Goal: Use online tool/utility: Utilize a website feature to perform a specific function

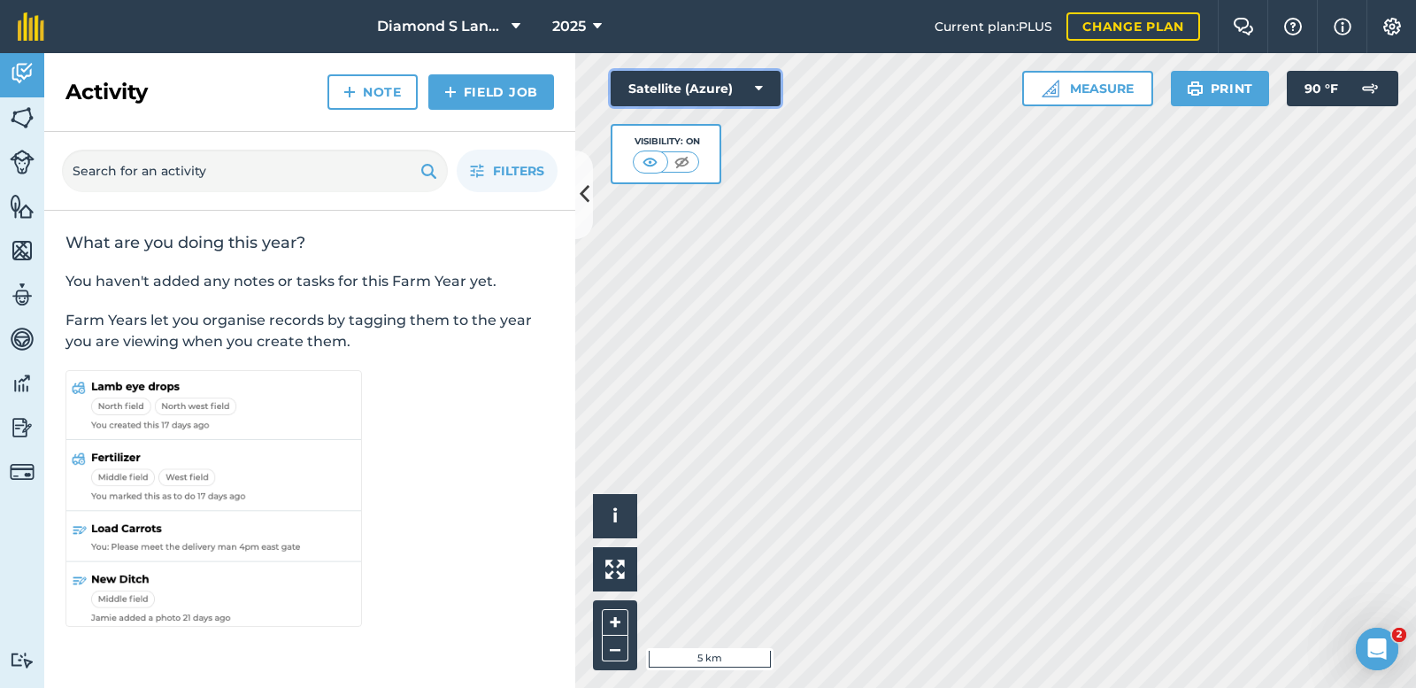
click at [652, 81] on button "Satellite (Azure)" at bounding box center [696, 88] width 170 height 35
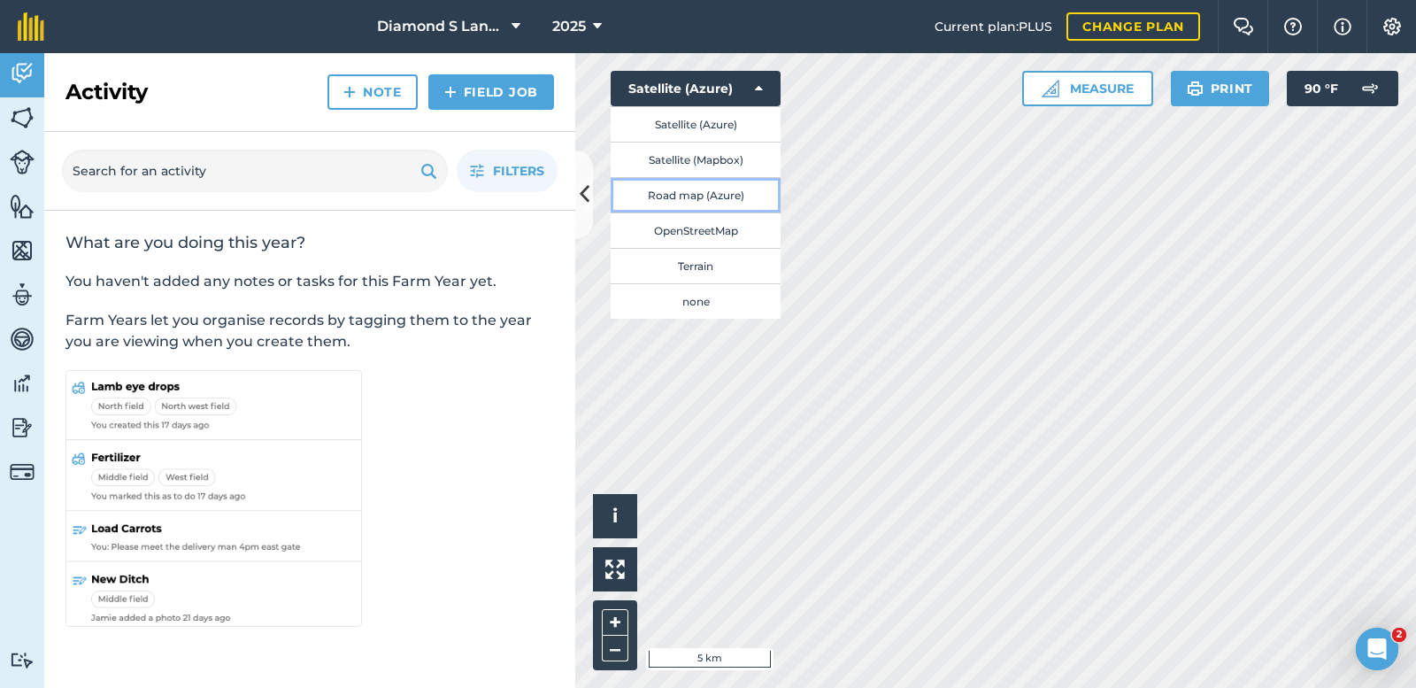
click at [673, 194] on button "Road map (Azure)" at bounding box center [696, 194] width 170 height 35
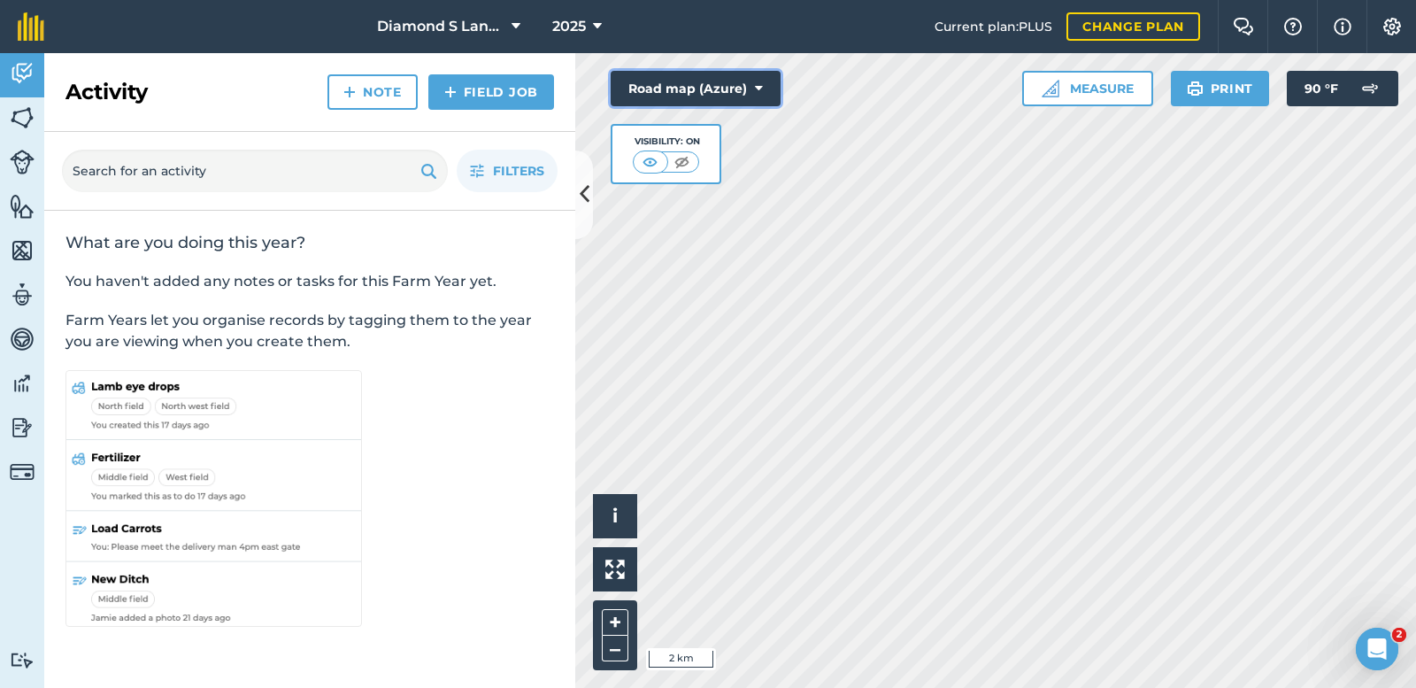
click at [710, 91] on button "Road map (Azure)" at bounding box center [696, 88] width 170 height 35
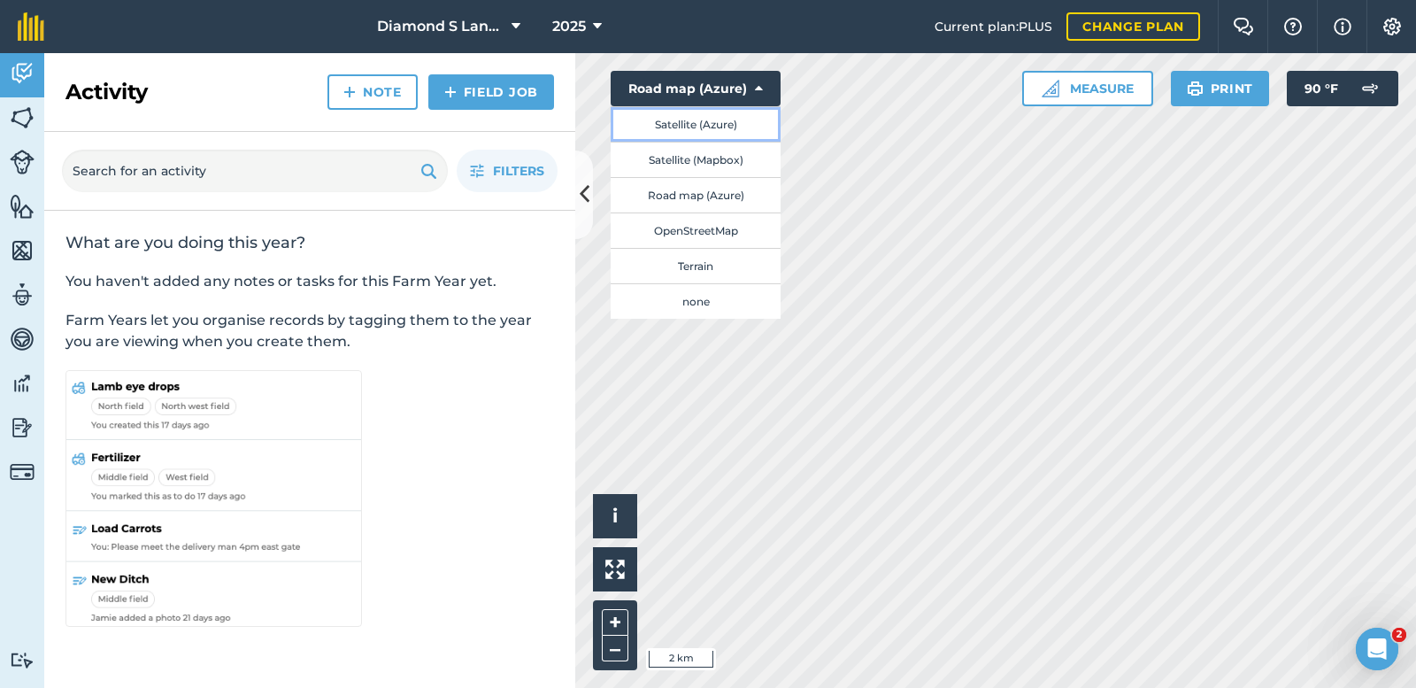
click at [680, 128] on button "Satellite (Azure)" at bounding box center [696, 123] width 170 height 35
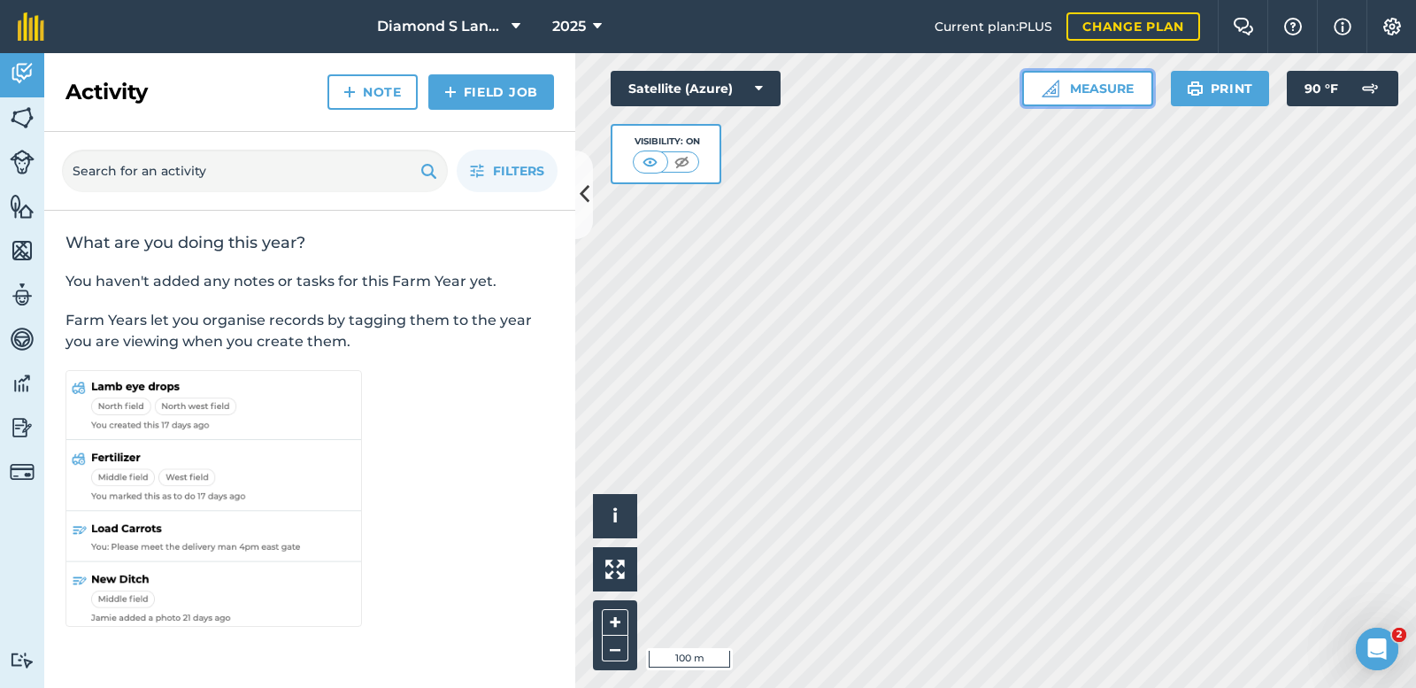
click at [1084, 83] on button "Measure" at bounding box center [1088, 88] width 131 height 35
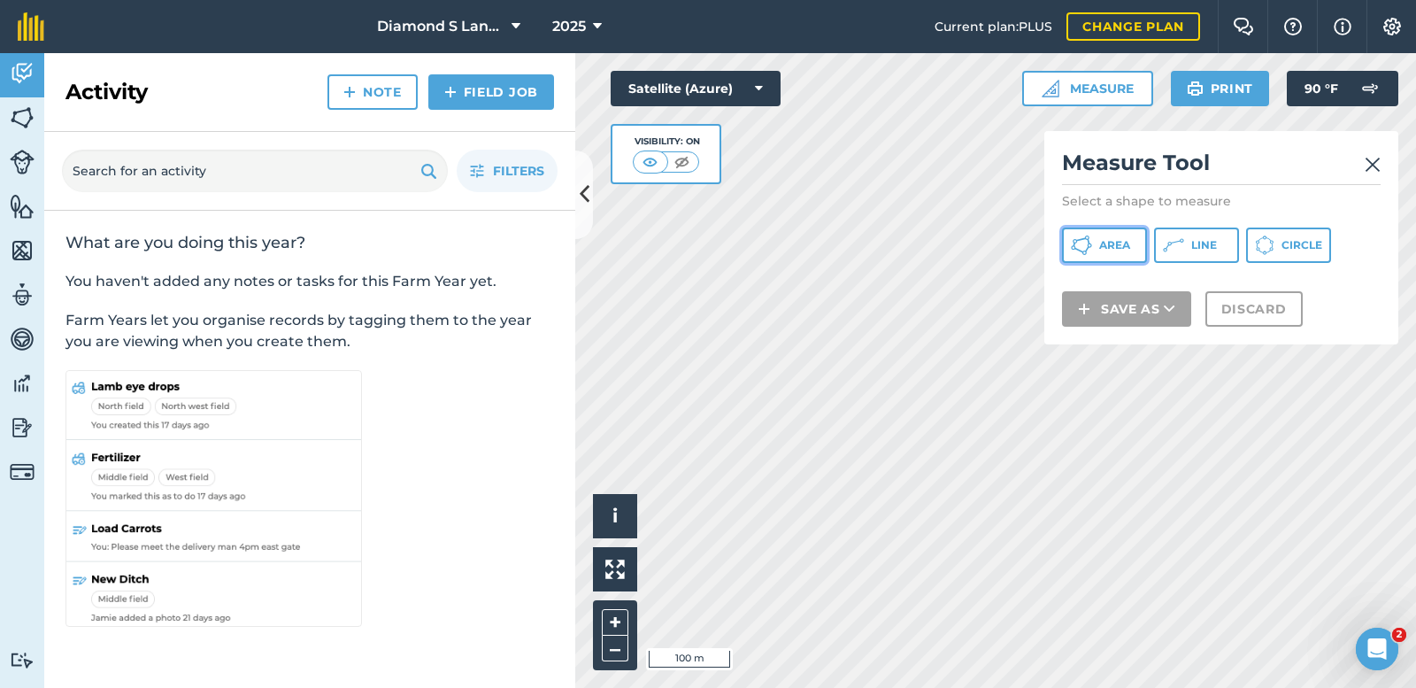
click at [1108, 246] on span "Area" at bounding box center [1115, 245] width 31 height 14
click at [1285, 241] on span "Circle" at bounding box center [1302, 245] width 41 height 14
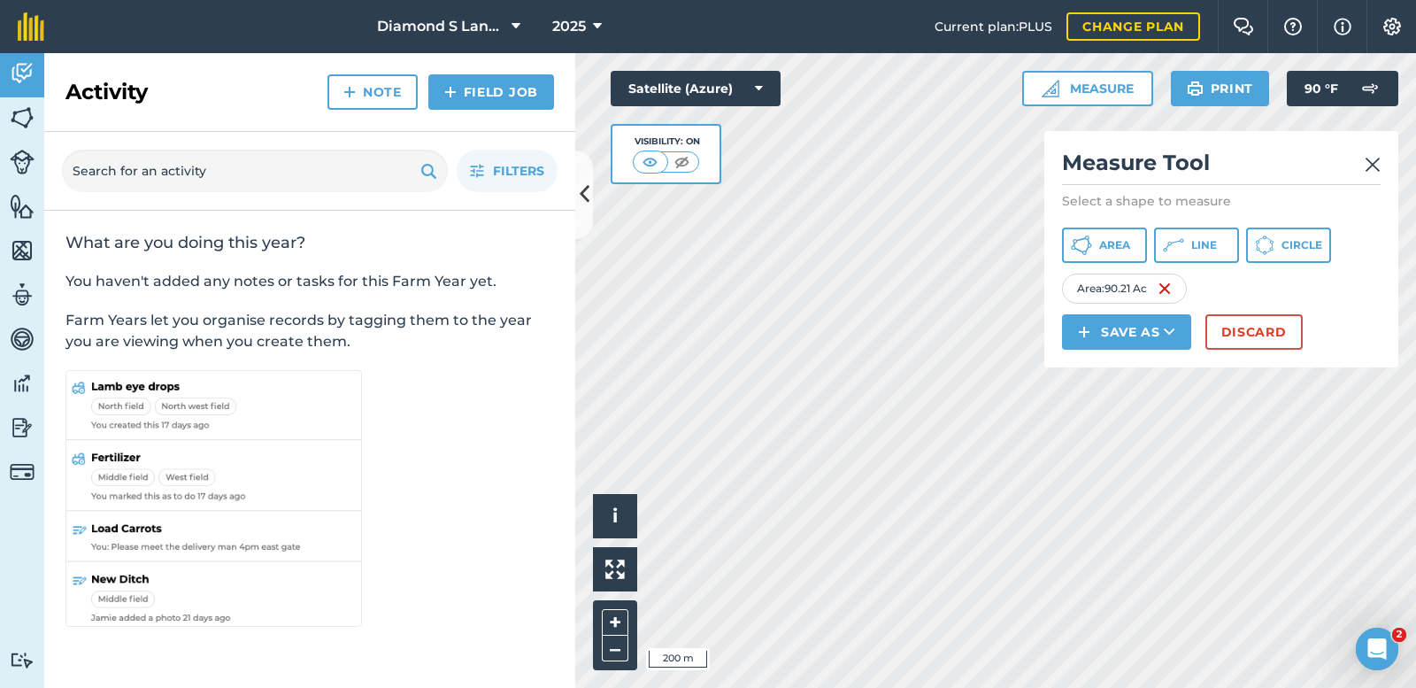
click at [566, 557] on div "Activity Fields Livestock Features Maps Team Vehicles Data Reporting Billing Tu…" at bounding box center [708, 370] width 1416 height 635
click at [1093, 219] on div "Click to start drawing i © 2025 TomTom, Microsoft 50 m + – Satellite (Azure) Vi…" at bounding box center [995, 370] width 841 height 635
drag, startPoint x: 1286, startPoint y: 241, endPoint x: 1252, endPoint y: 242, distance: 34.5
click at [1287, 241] on span "Circle" at bounding box center [1302, 245] width 41 height 14
click at [562, 452] on div "Activity Fields Livestock Features Maps Team Vehicles Data Reporting Billing Tu…" at bounding box center [708, 370] width 1416 height 635
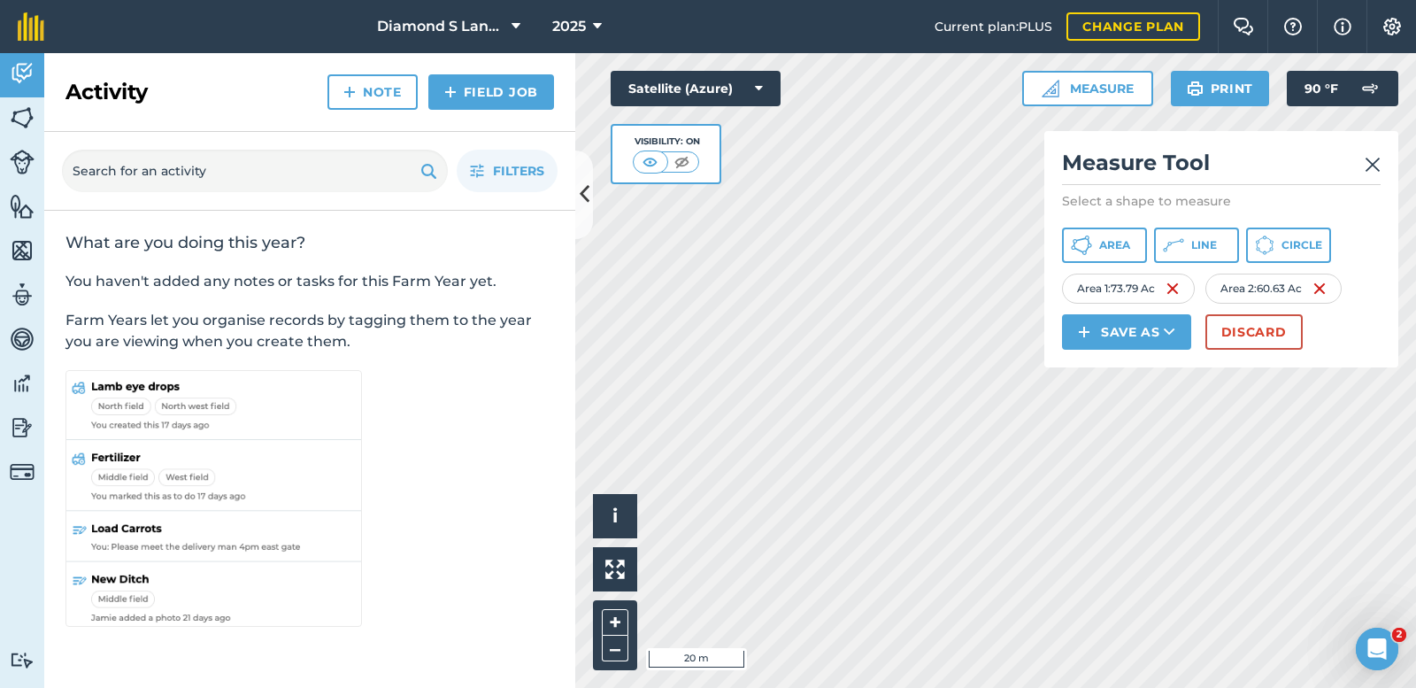
click at [545, 499] on div "Activity Fields Livestock Features Maps Team Vehicles Data Reporting Billing Tu…" at bounding box center [708, 370] width 1416 height 635
click at [518, 498] on div "Activity Fields Livestock Features Maps Team Vehicles Data Reporting Billing Tu…" at bounding box center [708, 370] width 1416 height 635
click at [556, 621] on div "Activity Fields Livestock Features Maps Team Vehicles Data Reporting Billing Tu…" at bounding box center [708, 370] width 1416 height 635
click at [767, 687] on html "Diamond S Land and Cattle 2025 Current plan : PLUS Change plan Farm Chat Help I…" at bounding box center [708, 344] width 1416 height 688
click at [1071, 687] on html "Diamond S Land and Cattle 2025 Current plan : PLUS Change plan Farm Chat Help I…" at bounding box center [708, 344] width 1416 height 688
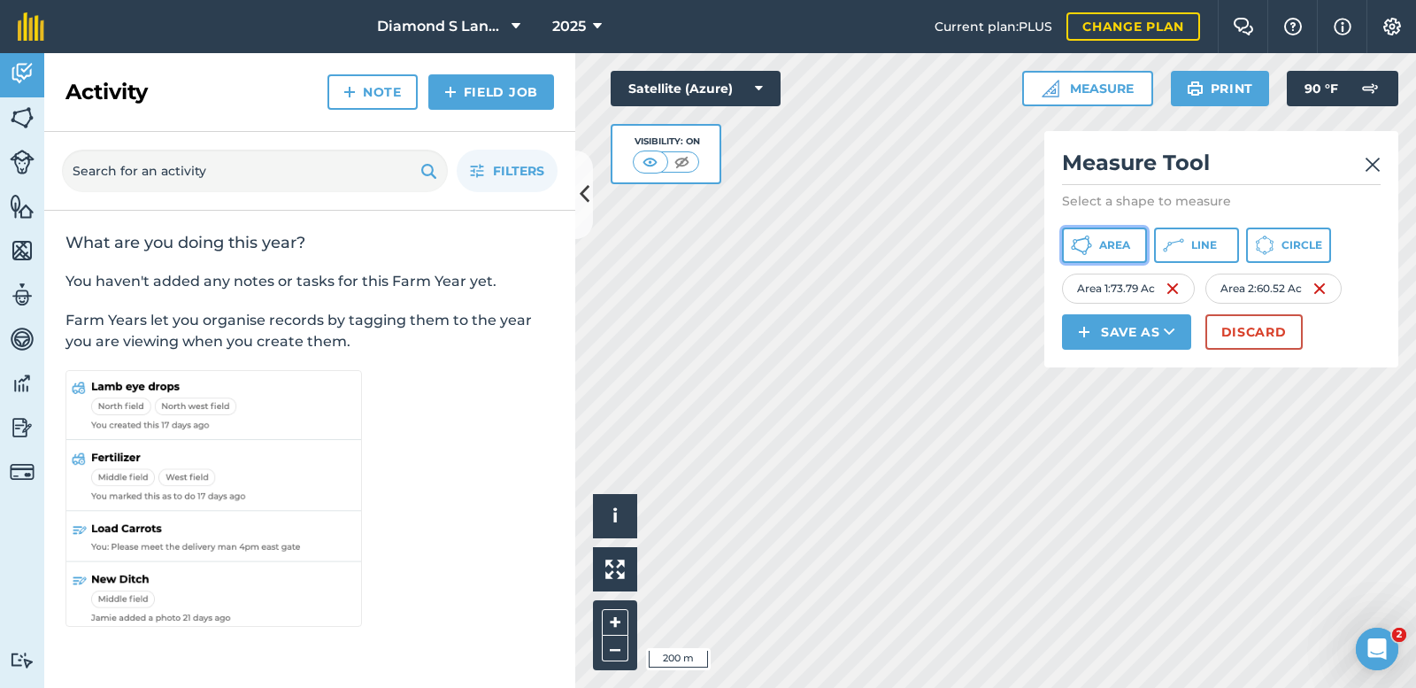
click at [1114, 244] on span "Area" at bounding box center [1115, 245] width 31 height 14
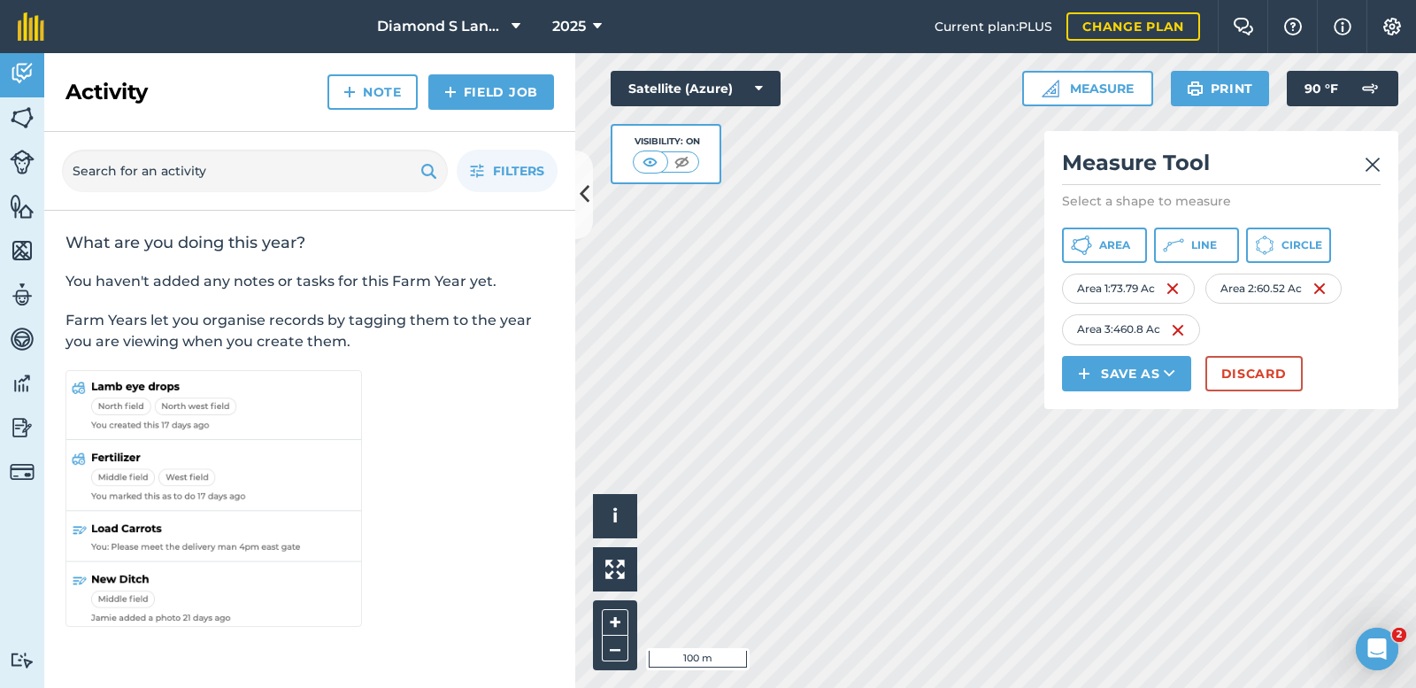
click at [704, 102] on div "Click to start drawing i © 2025 TomTom, Microsoft 100 m + – Satellite (Azure) V…" at bounding box center [995, 370] width 841 height 635
click at [532, 534] on div "Activity Fields Livestock Features Maps Team Vehicles Data Reporting Billing Tu…" at bounding box center [708, 370] width 1416 height 635
click at [786, 634] on div "Click to start drawing i © 2025 TomTom, Microsoft 100 m + – Satellite (Azure) V…" at bounding box center [995, 370] width 841 height 635
drag, startPoint x: 750, startPoint y: 160, endPoint x: 1068, endPoint y: 405, distance: 401.4
click at [1067, 405] on div "Click to start drawing i © 2025 TomTom, Microsoft 100 m + – Satellite (Azure) V…" at bounding box center [995, 370] width 841 height 635
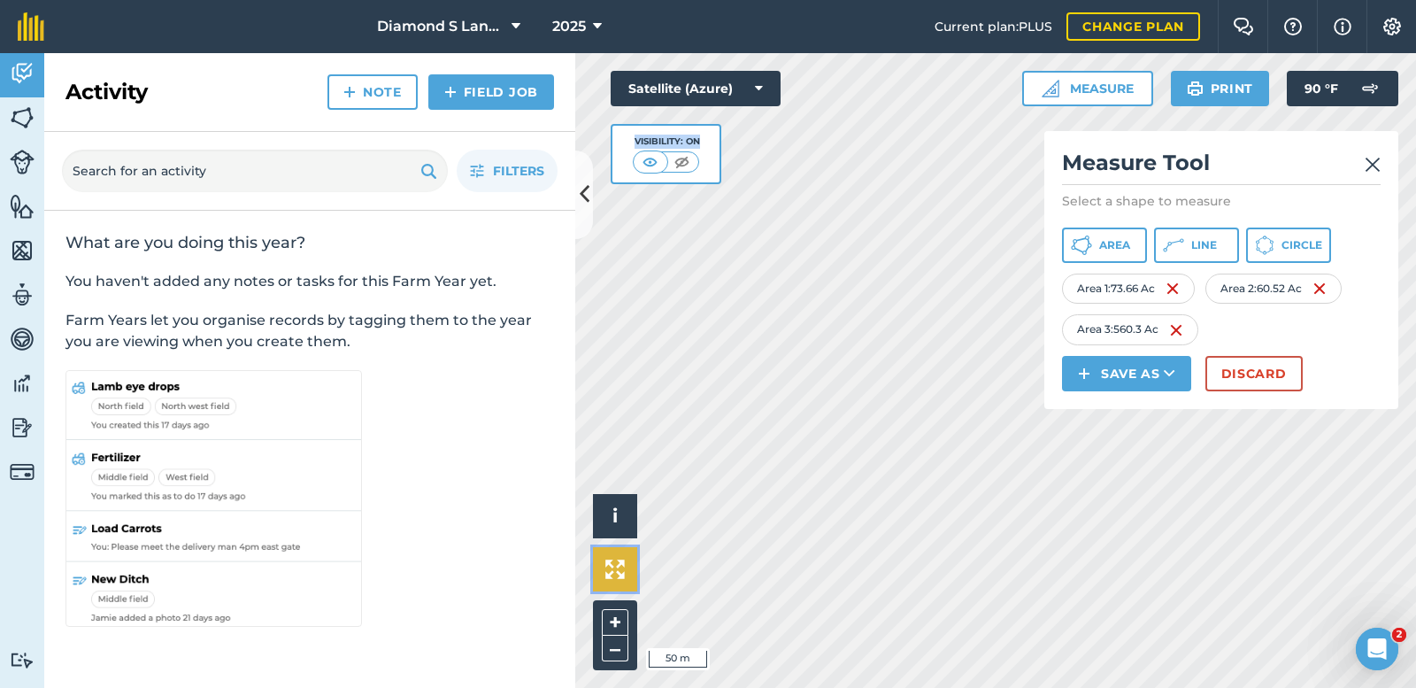
click at [911, 591] on div "Click to start drawing i © 2025 TomTom, Microsoft 50 m + – Satellite (Azure) Vi…" at bounding box center [995, 370] width 841 height 635
click at [1250, 374] on button "Discard" at bounding box center [1254, 373] width 97 height 35
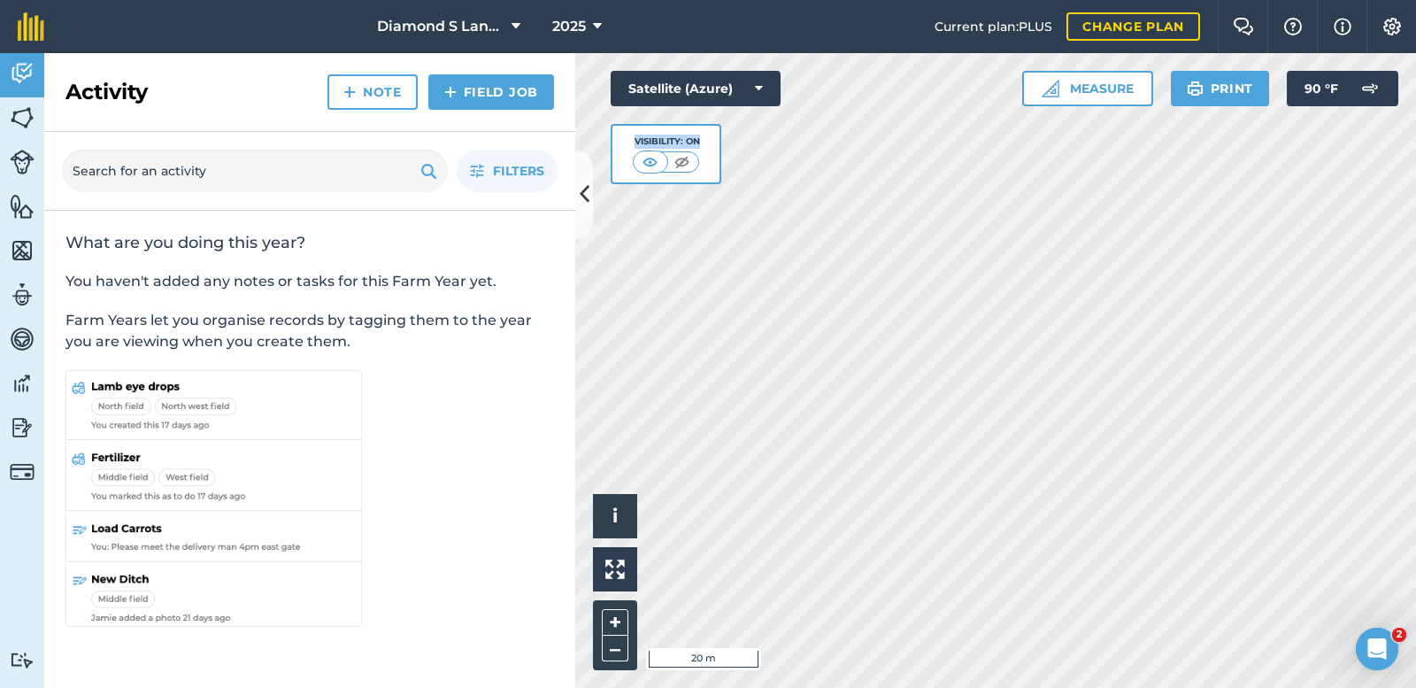
click at [561, 446] on div "Activity Fields Livestock Features Maps Team Vehicles Data Reporting Billing Tu…" at bounding box center [708, 370] width 1416 height 635
click at [1088, 83] on button "Measure" at bounding box center [1088, 88] width 131 height 35
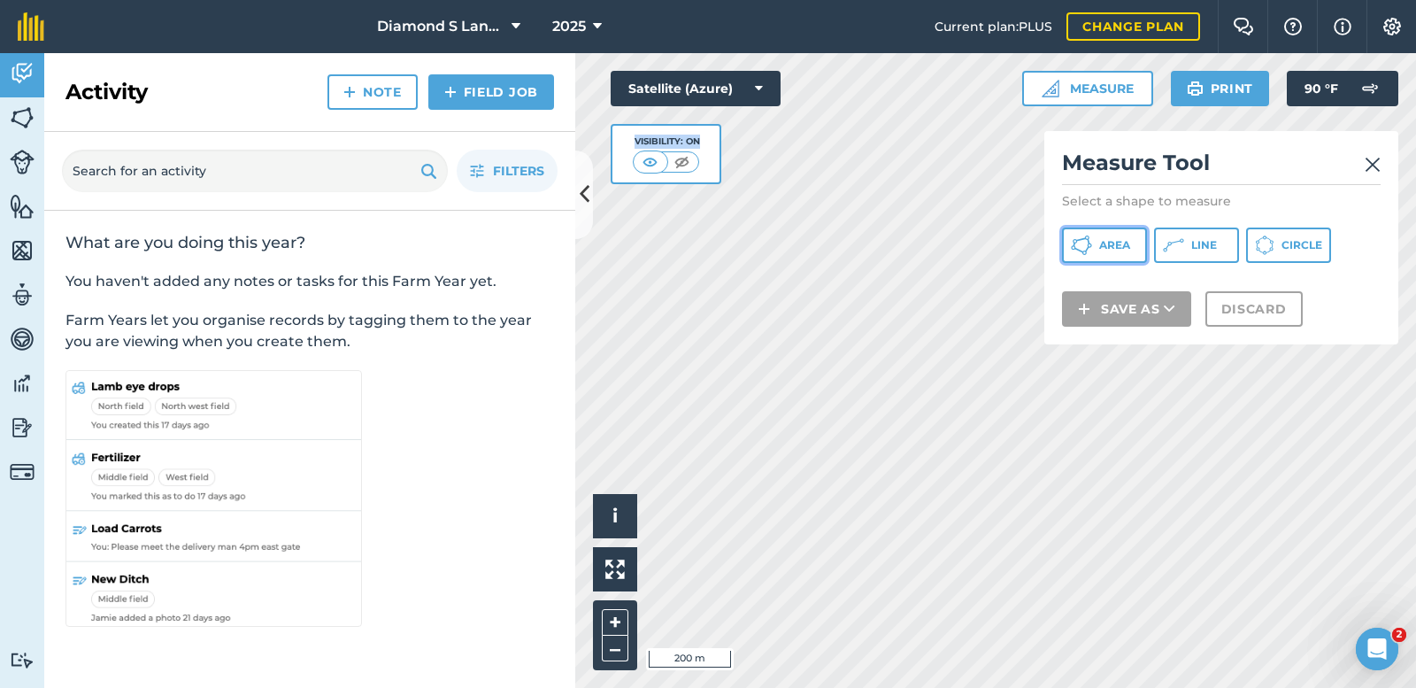
drag, startPoint x: 1104, startPoint y: 248, endPoint x: 1054, endPoint y: 242, distance: 50.8
click at [1103, 248] on span "Area" at bounding box center [1115, 245] width 31 height 14
click at [773, 353] on div "Click to start drawing i © 2025 TomTom, Microsoft 200 m + – Satellite (Azure) V…" at bounding box center [995, 370] width 841 height 635
click at [746, 228] on div "Click to start drawing i © 2025 TomTom, Microsoft 200 m + – Satellite (Azure) V…" at bounding box center [995, 370] width 841 height 635
